Goal: Information Seeking & Learning: Learn about a topic

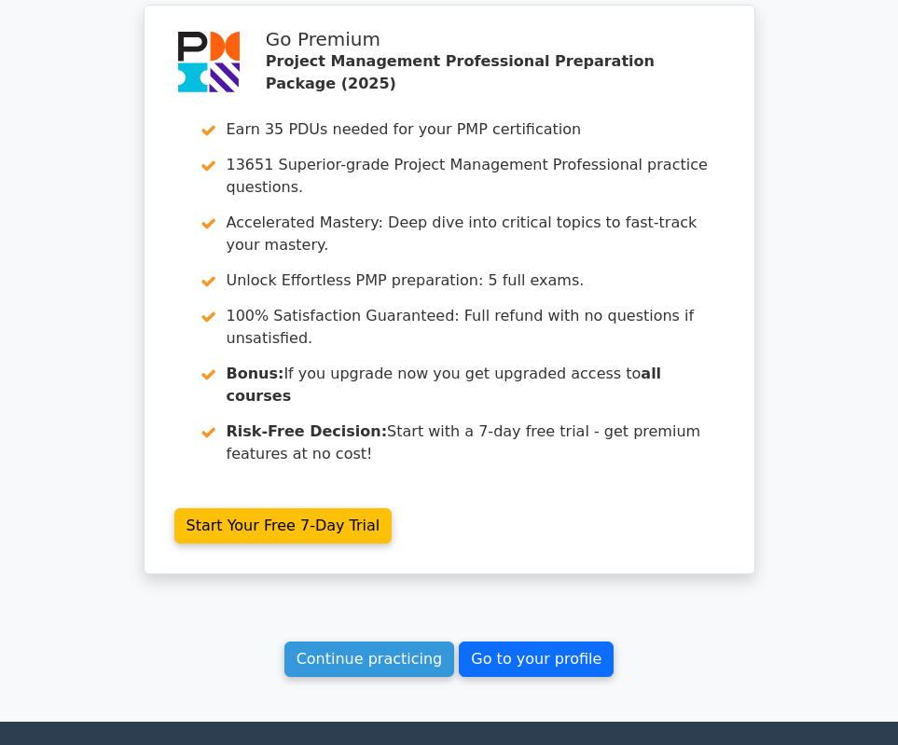
scroll to position [3721, 0]
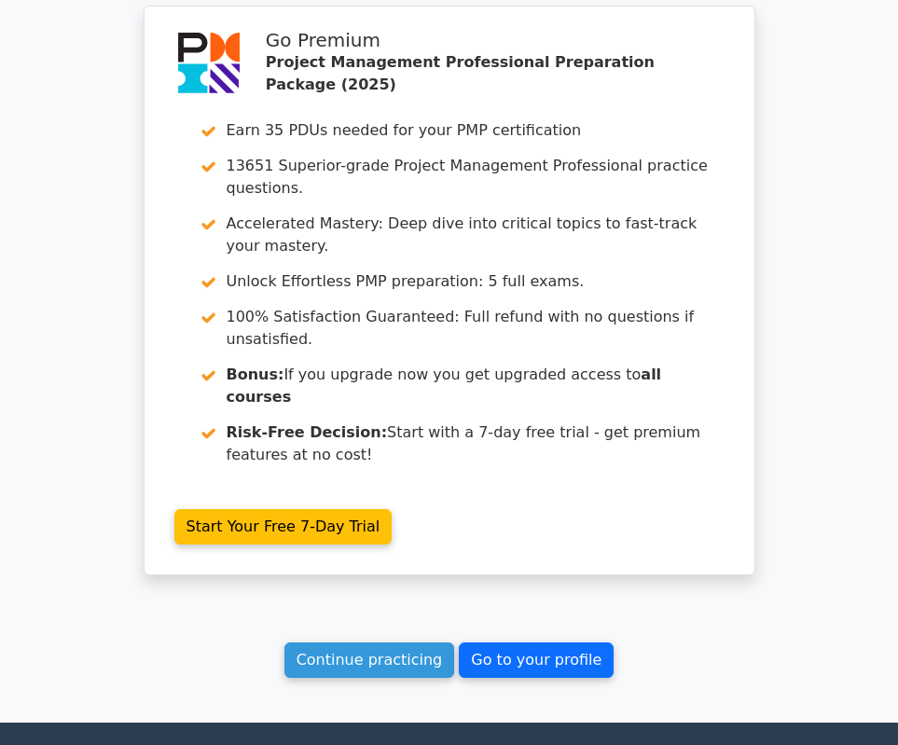
click at [527, 642] on link "Go to your profile" at bounding box center [536, 659] width 155 height 35
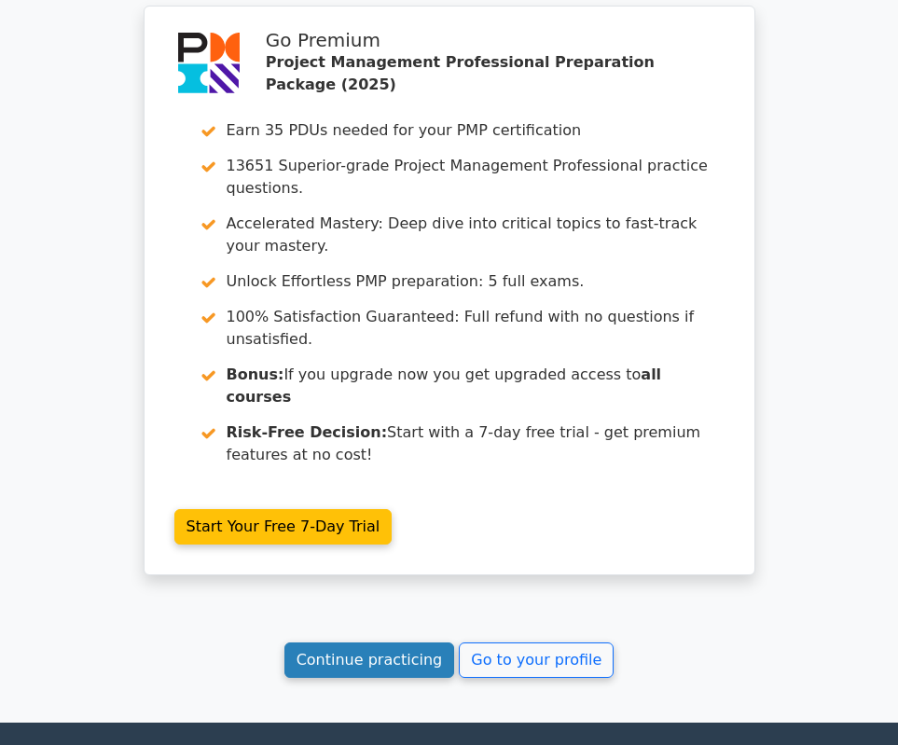
click at [380, 642] on link "Continue practicing" at bounding box center [369, 659] width 171 height 35
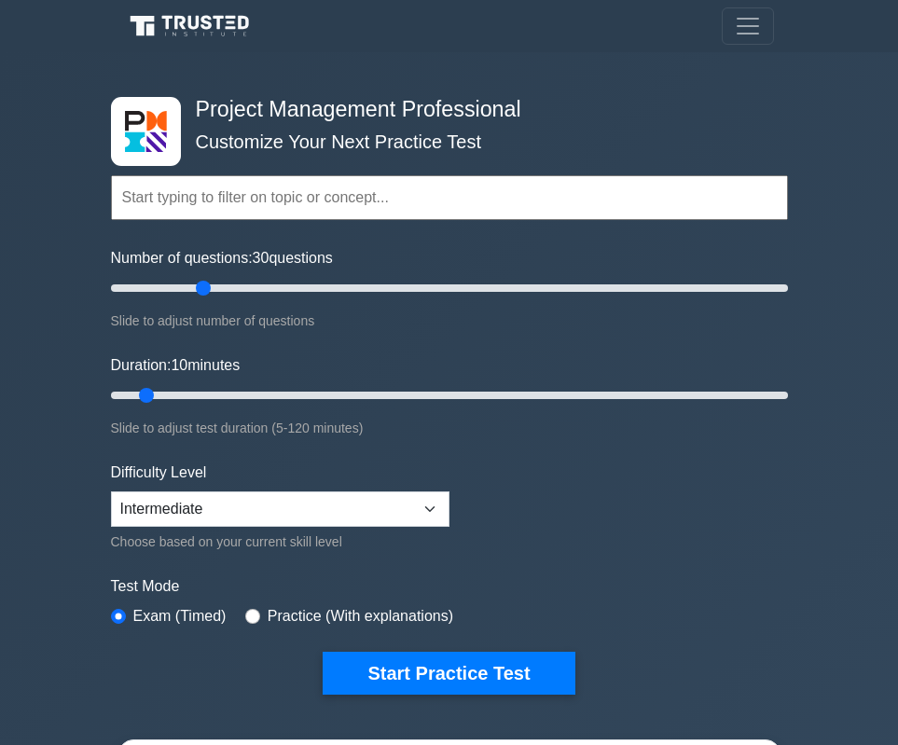
drag, startPoint x: 140, startPoint y: 291, endPoint x: 195, endPoint y: 298, distance: 55.5
type input "30"
click at [195, 298] on div "Number of questions: 30 questions Slide to adjust number of questions" at bounding box center [449, 289] width 677 height 85
drag, startPoint x: 148, startPoint y: 389, endPoint x: 222, endPoint y: 391, distance: 73.7
type input "25"
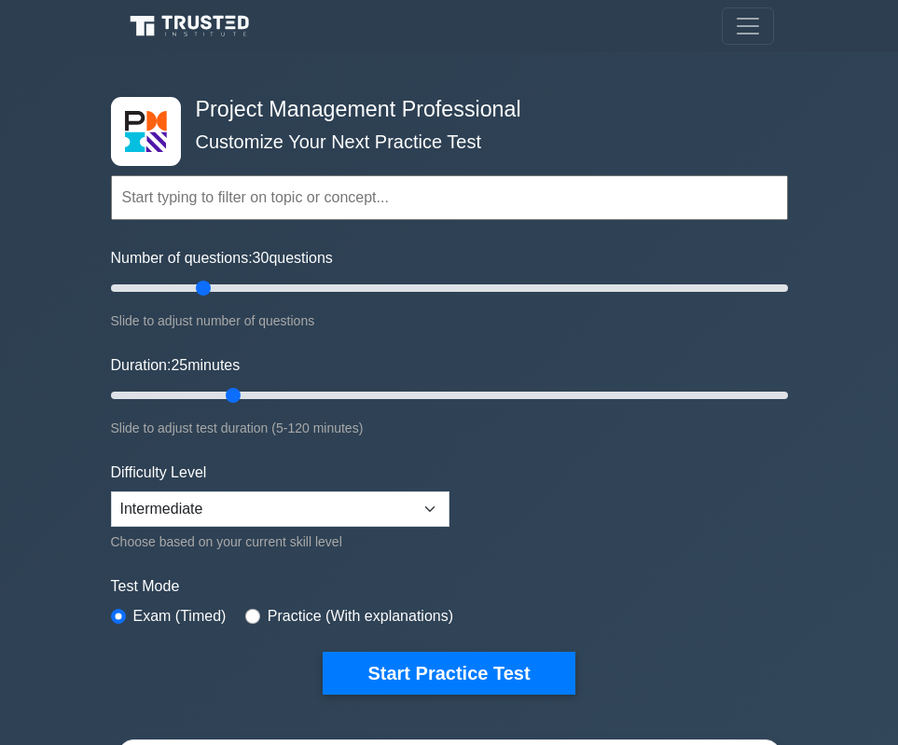
click at [222, 391] on input "Duration: 25 minutes" at bounding box center [449, 395] width 677 height 22
select select "expert"
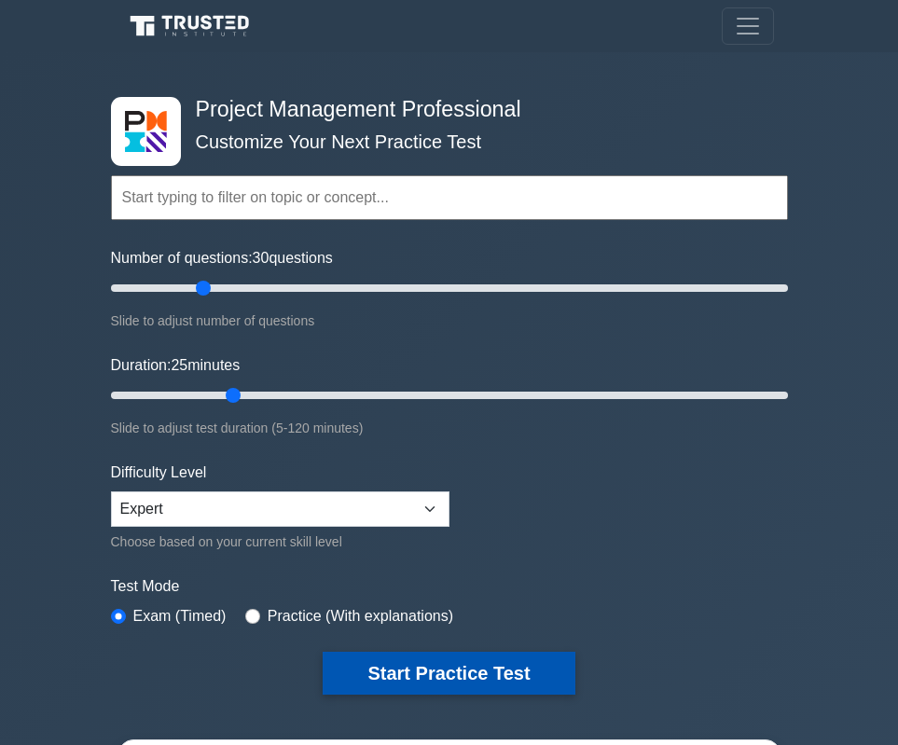
click at [372, 665] on button "Start Practice Test" at bounding box center [448, 673] width 252 height 43
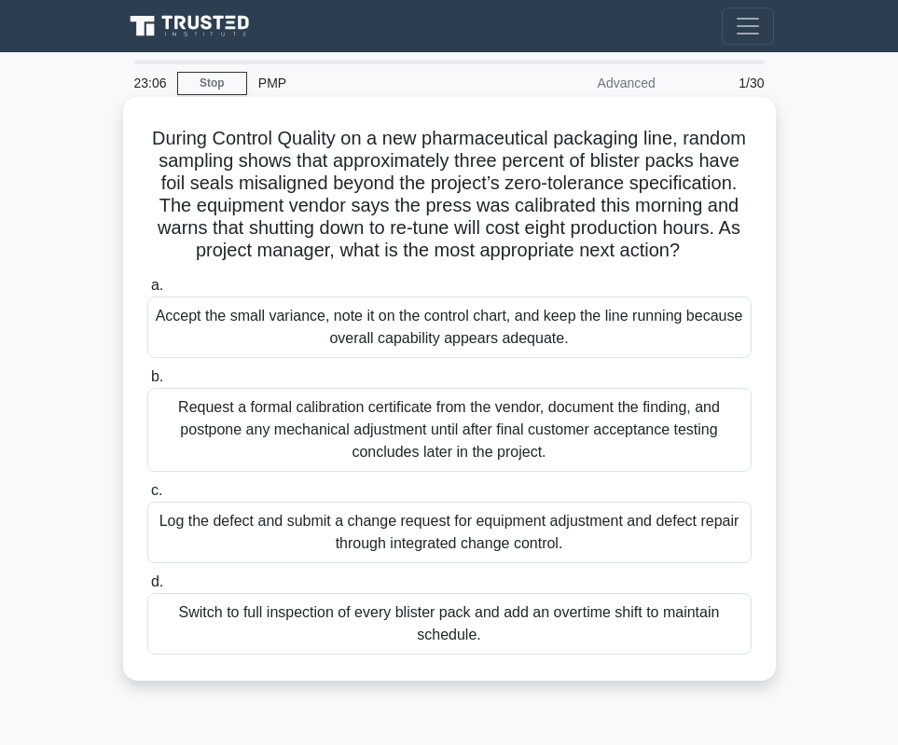
click at [597, 537] on div "Log the defect and submit a change request for equipment adjustment and defect …" at bounding box center [449, 532] width 604 height 62
click at [147, 497] on input "c. Log the defect and submit a change request for equipment adjustment and defe…" at bounding box center [147, 491] width 0 height 12
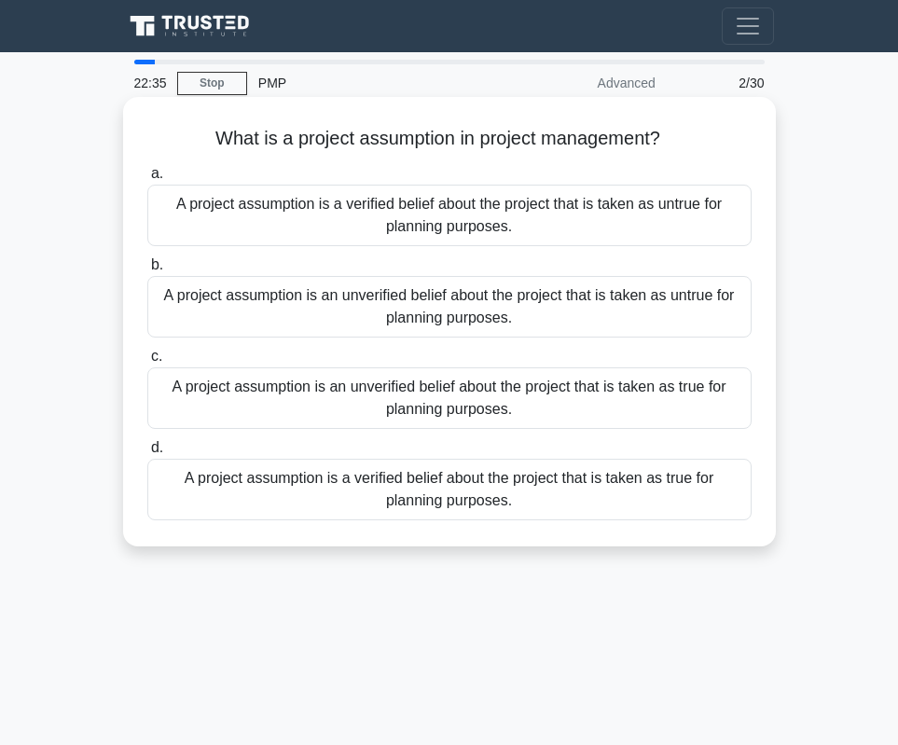
click at [532, 399] on div "A project assumption is an unverified belief about the project that is taken as…" at bounding box center [449, 398] width 604 height 62
click at [147, 363] on input "c. A project assumption is an unverified belief about the project that is taken…" at bounding box center [147, 356] width 0 height 12
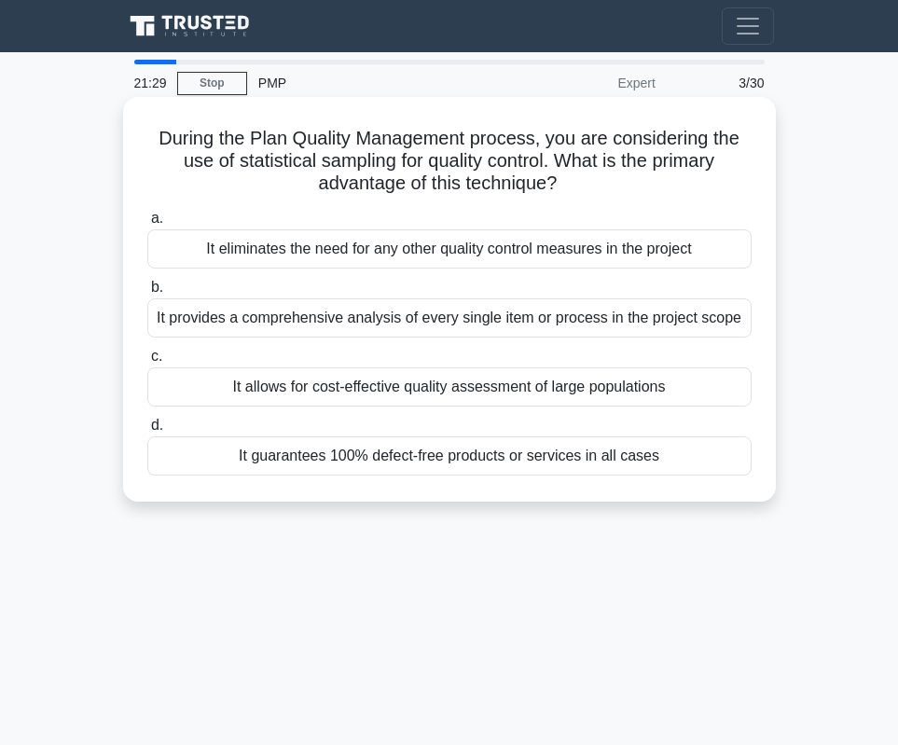
click at [455, 318] on div "It provides a comprehensive analysis of every single item or process in the pro…" at bounding box center [449, 317] width 604 height 39
click at [147, 294] on input "b. It provides a comprehensive analysis of every single item or process in the …" at bounding box center [147, 287] width 0 height 12
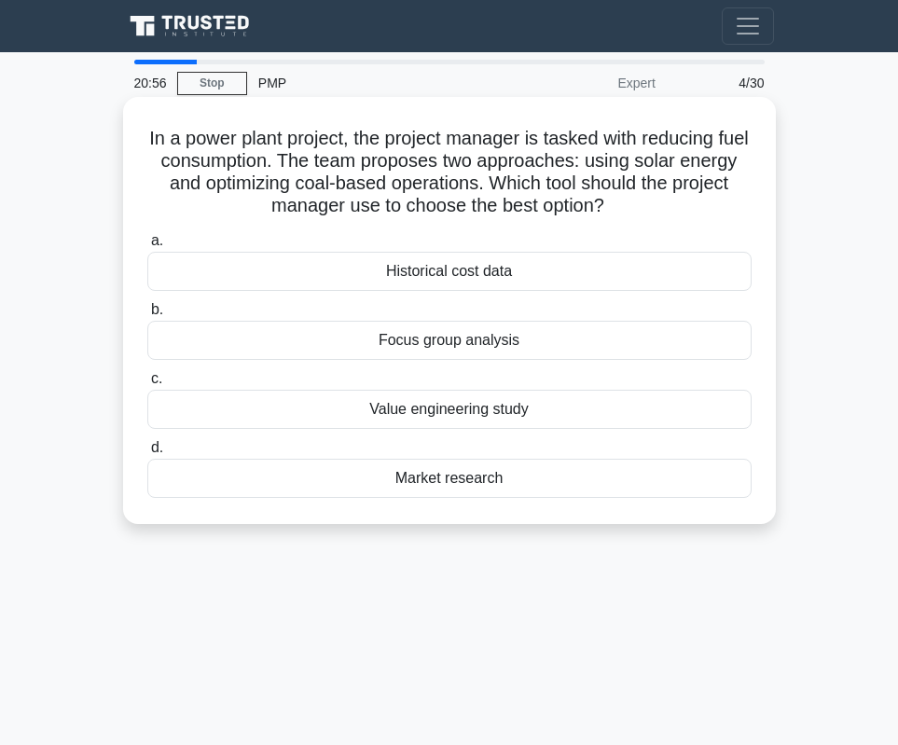
click at [500, 342] on div "Focus group analysis" at bounding box center [449, 340] width 604 height 39
click at [147, 316] on input "b. Focus group analysis" at bounding box center [147, 310] width 0 height 12
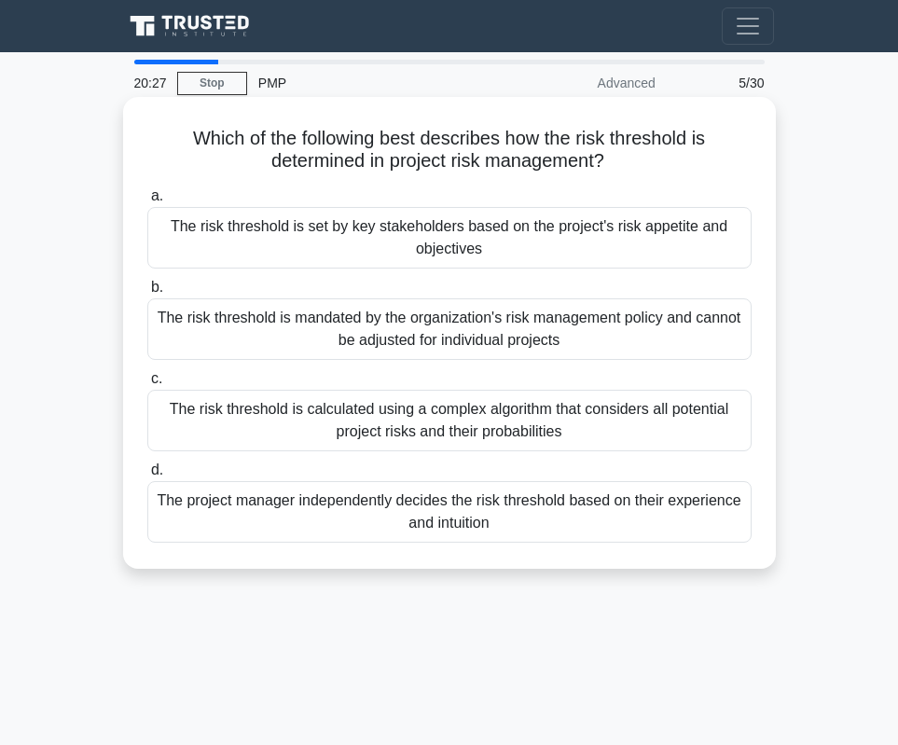
click at [606, 229] on div "The risk threshold is set by key stakeholders based on the project's risk appet…" at bounding box center [449, 238] width 604 height 62
click at [147, 202] on input "a. The risk threshold is set by key stakeholders based on the project's risk ap…" at bounding box center [147, 196] width 0 height 12
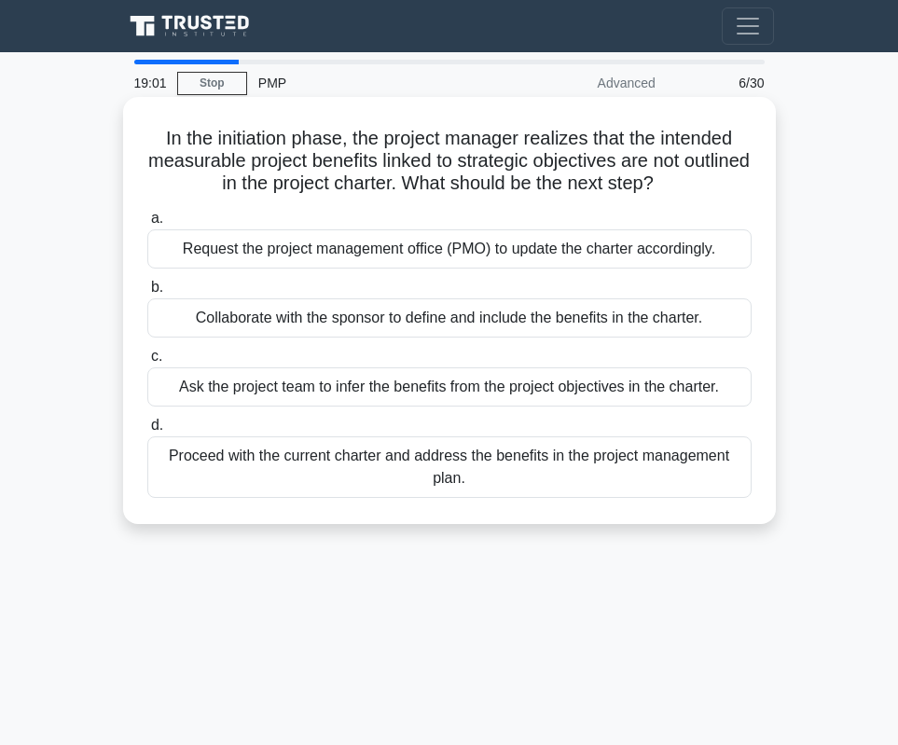
click at [595, 311] on div "Collaborate with the sponsor to define and include the benefits in the charter." at bounding box center [449, 317] width 604 height 39
click at [147, 294] on input "b. Collaborate with the sponsor to define and include the benefits in the chart…" at bounding box center [147, 287] width 0 height 12
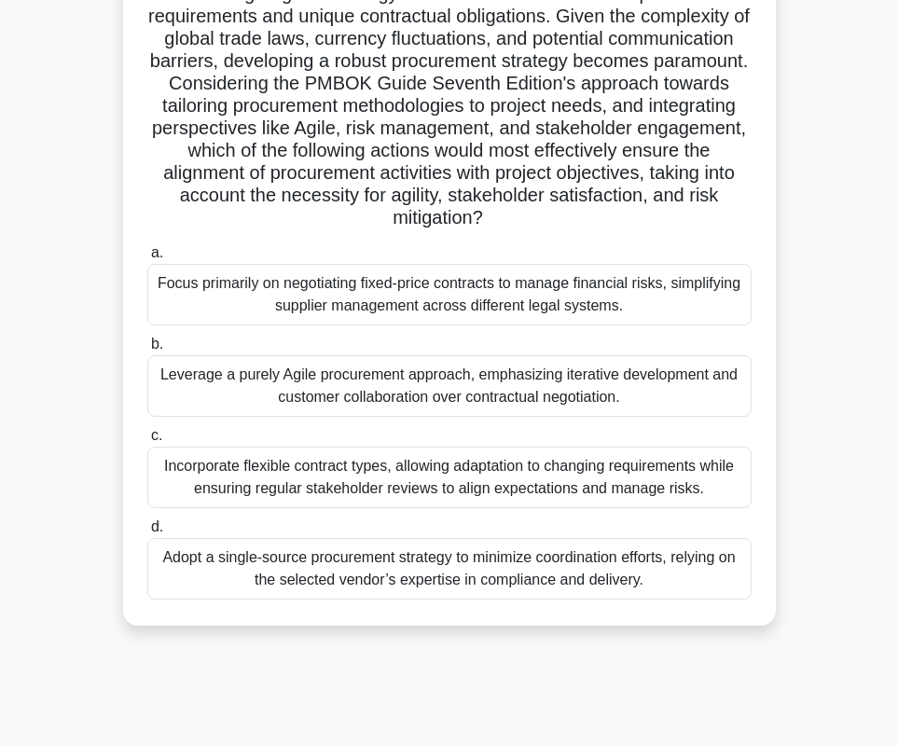
scroll to position [236, 0]
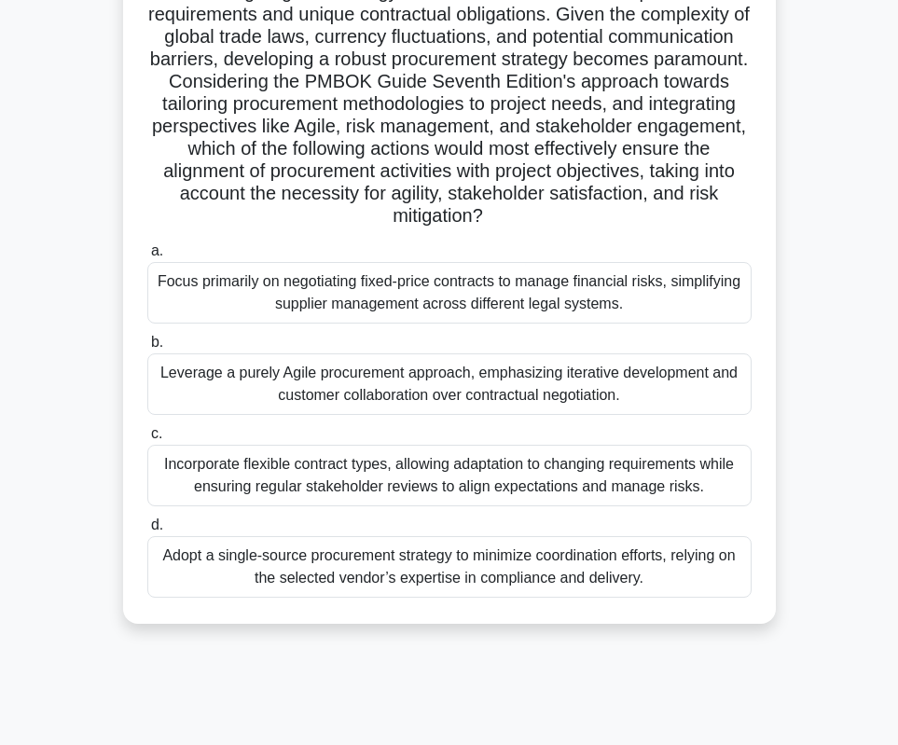
click at [576, 295] on div "Focus primarily on negotiating fixed-price contracts to manage financial risks,…" at bounding box center [449, 293] width 604 height 62
click at [147, 257] on input "a. Focus primarily on negotiating fixed-price contracts to manage financial ris…" at bounding box center [147, 251] width 0 height 12
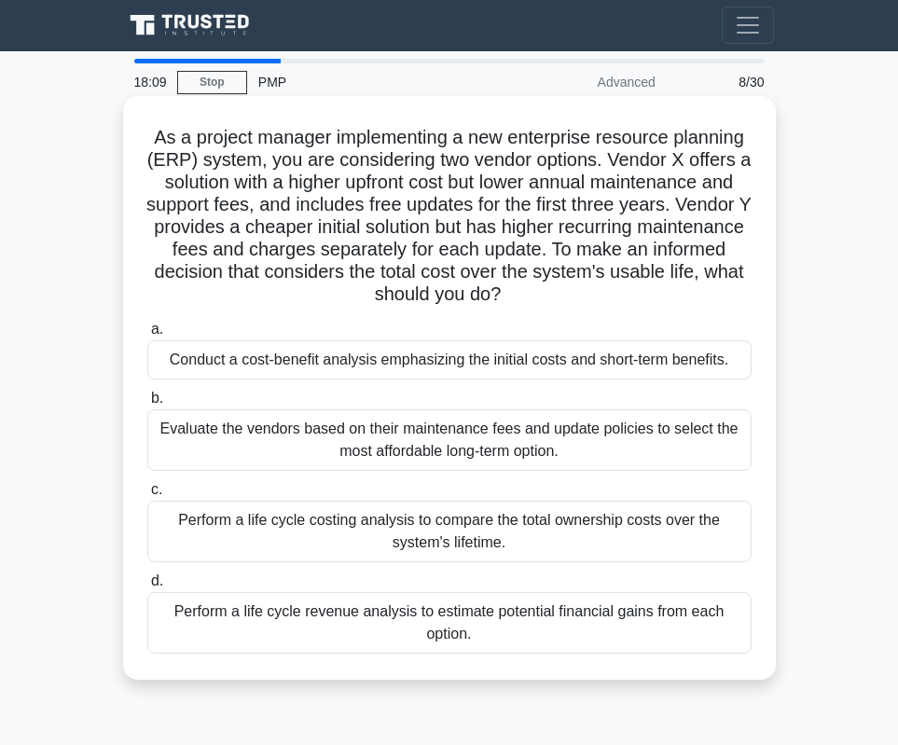
scroll to position [0, 0]
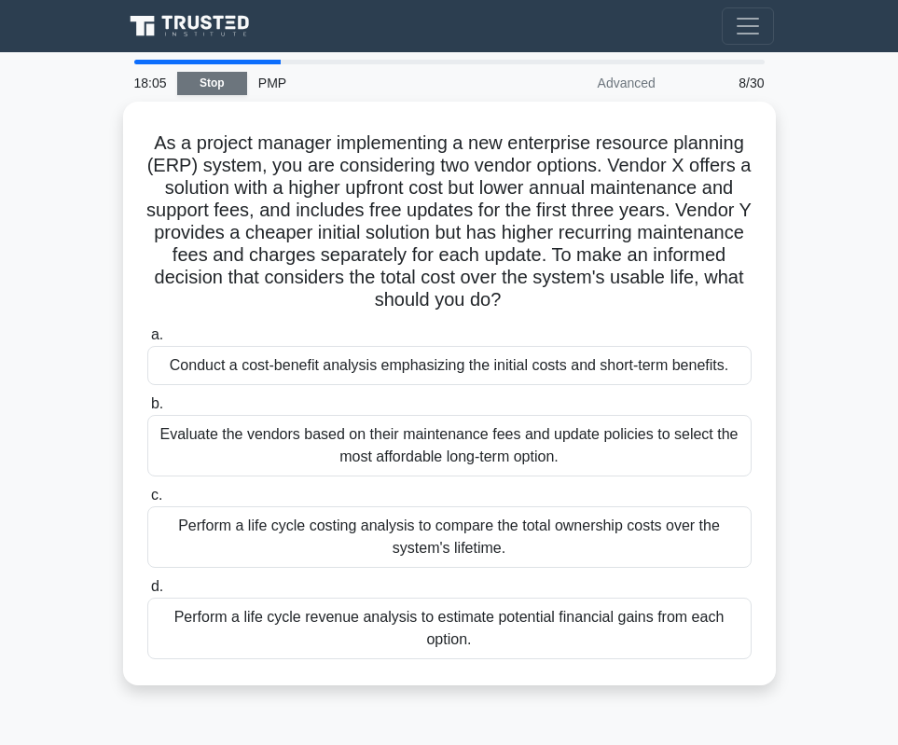
click at [212, 79] on link "Stop" at bounding box center [212, 83] width 70 height 23
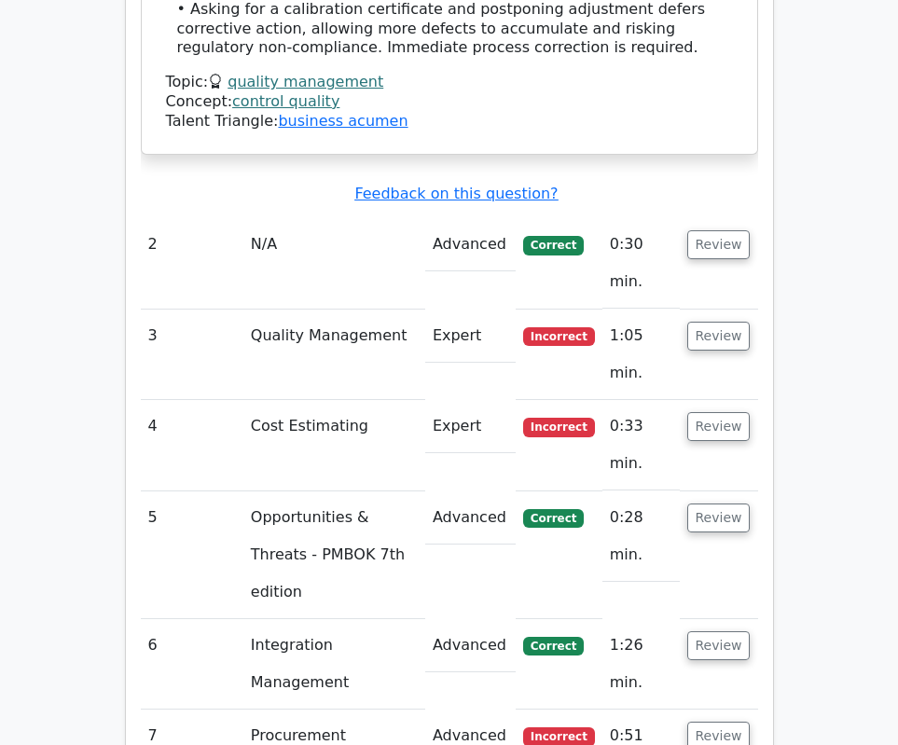
scroll to position [2709, 0]
